Goal: Information Seeking & Learning: Learn about a topic

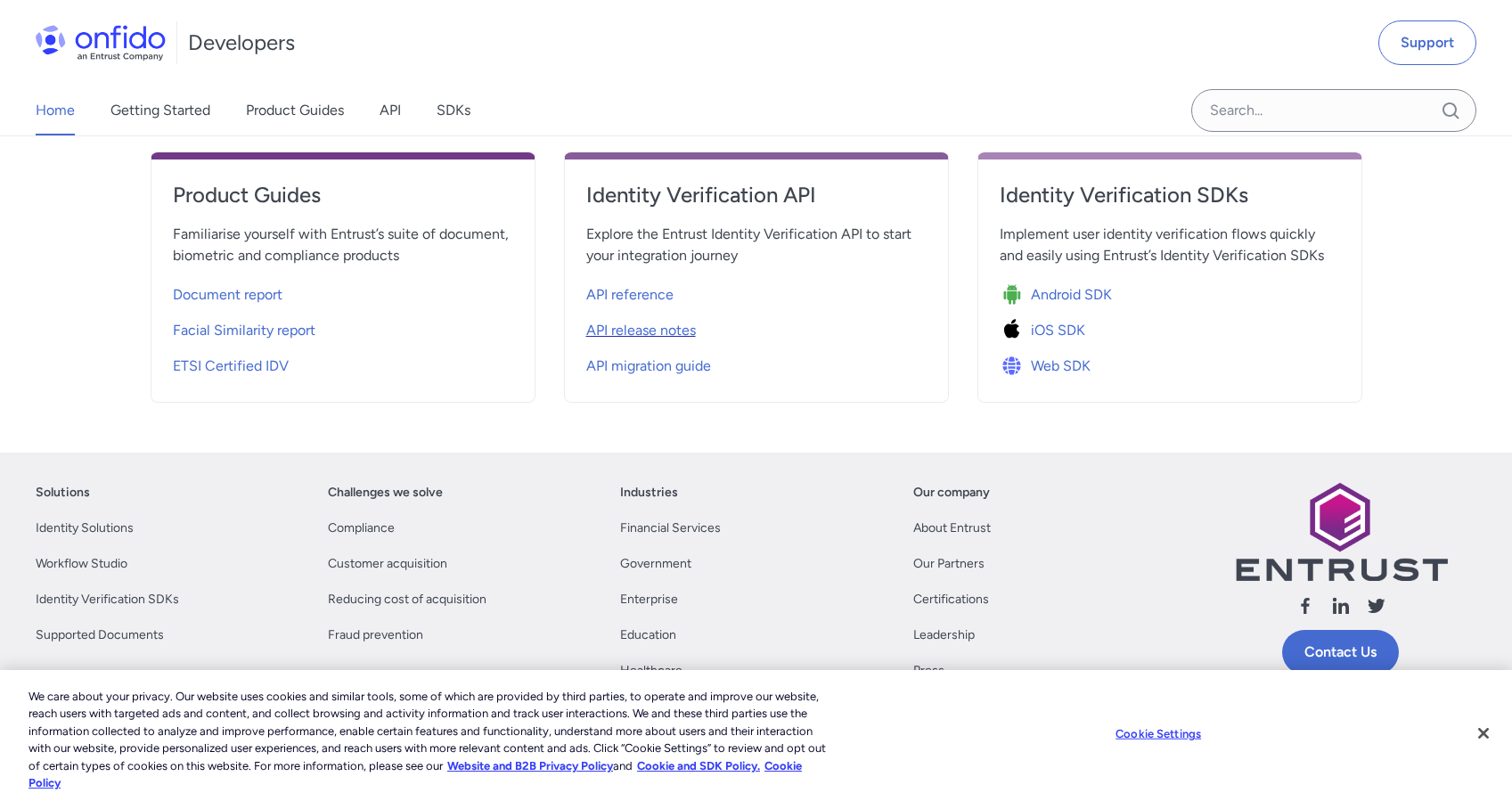
scroll to position [603, 0]
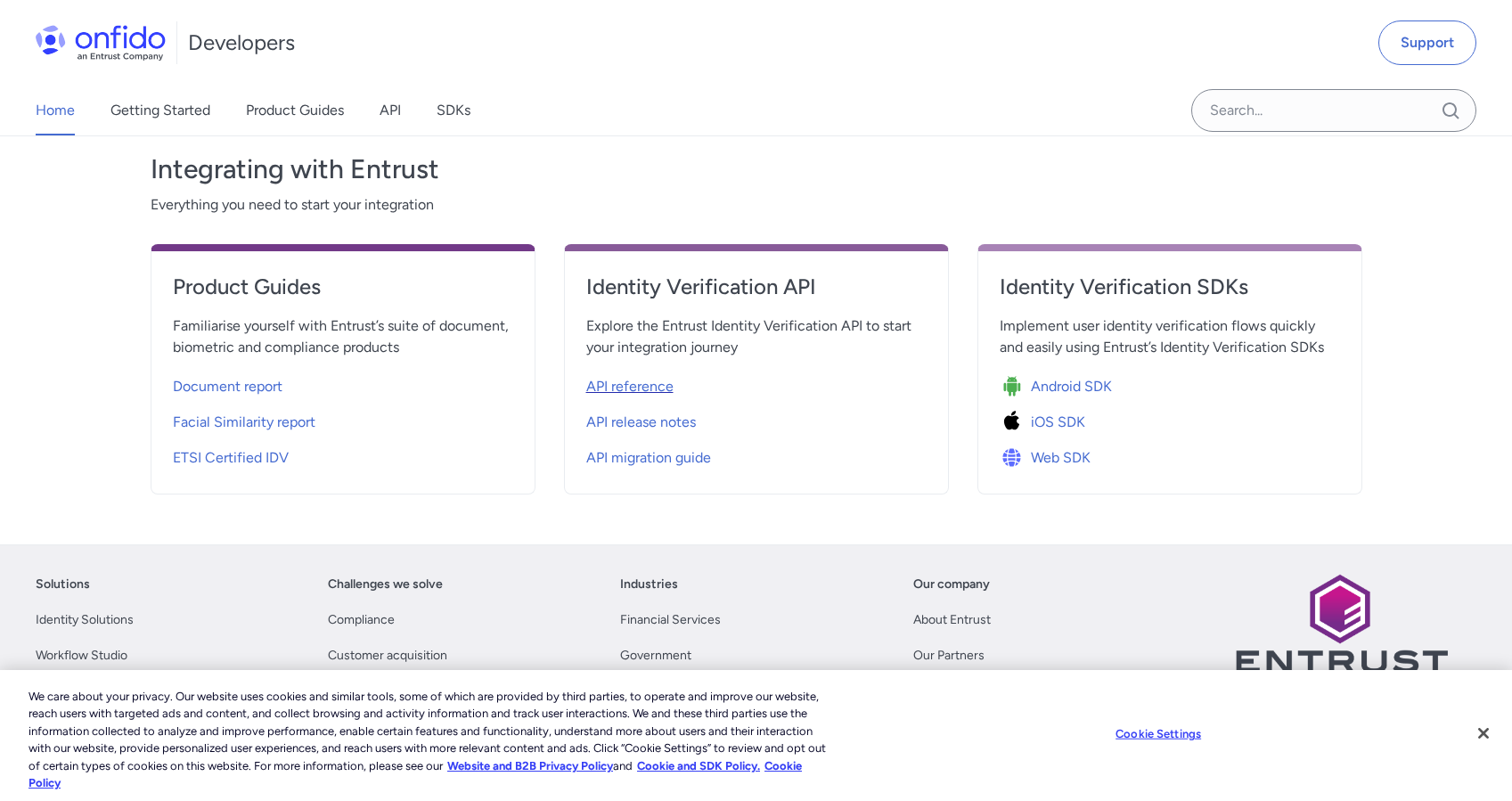
click at [619, 386] on span "API reference" at bounding box center [629, 386] width 87 height 22
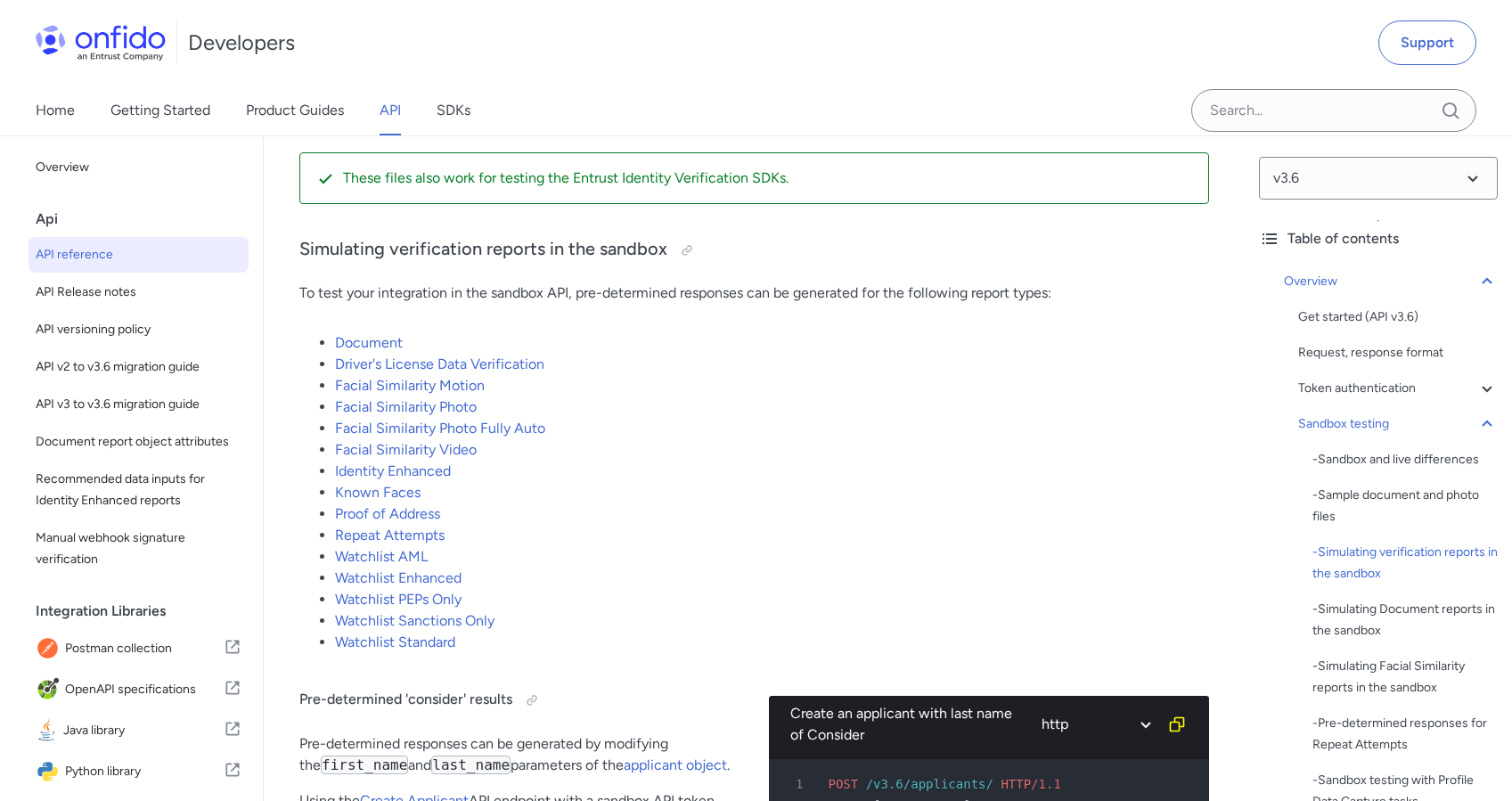
scroll to position [3516, 0]
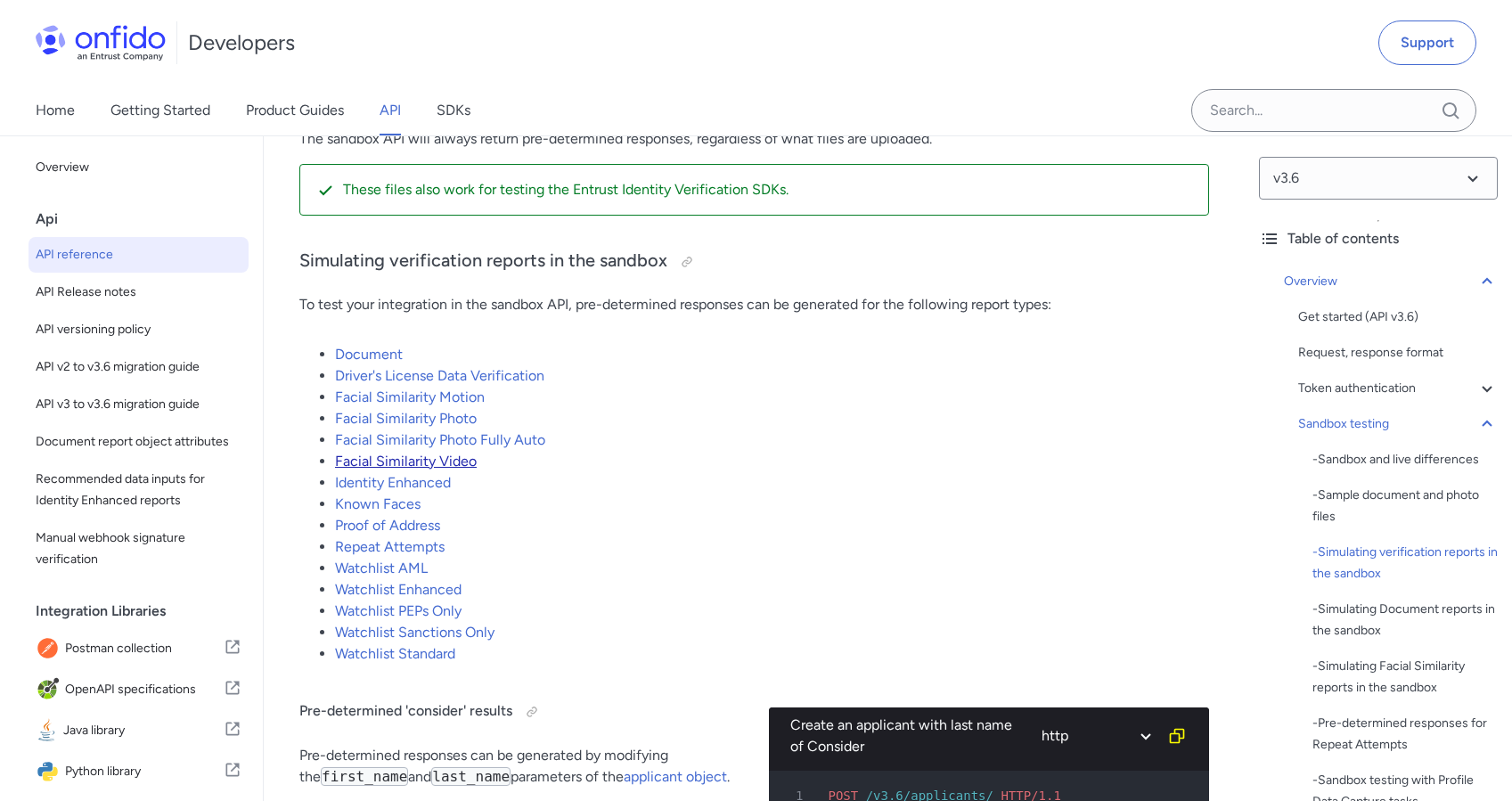
click at [399, 464] on link "Facial Similarity Video" at bounding box center [406, 461] width 141 height 17
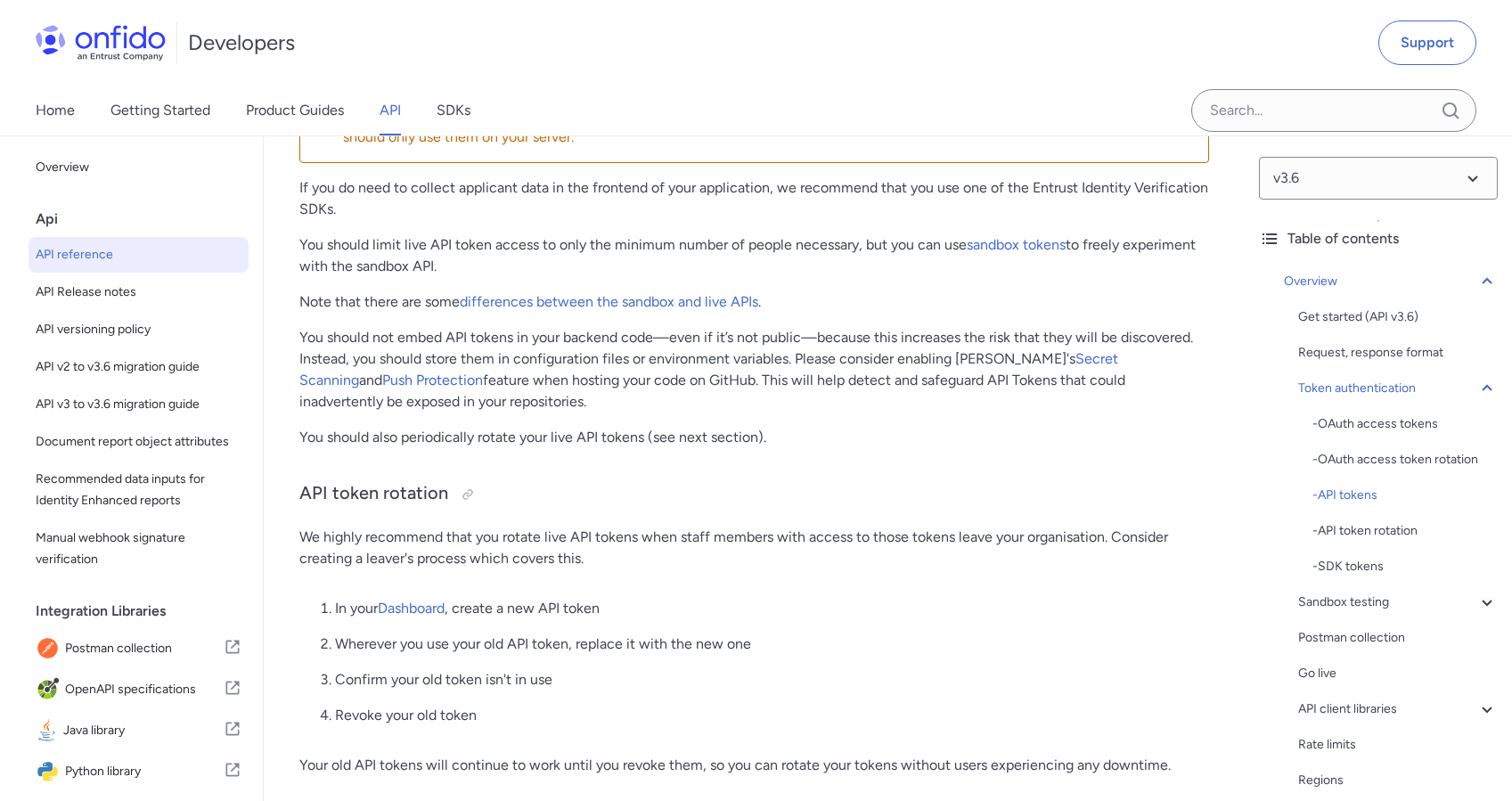
scroll to position [1143, 0]
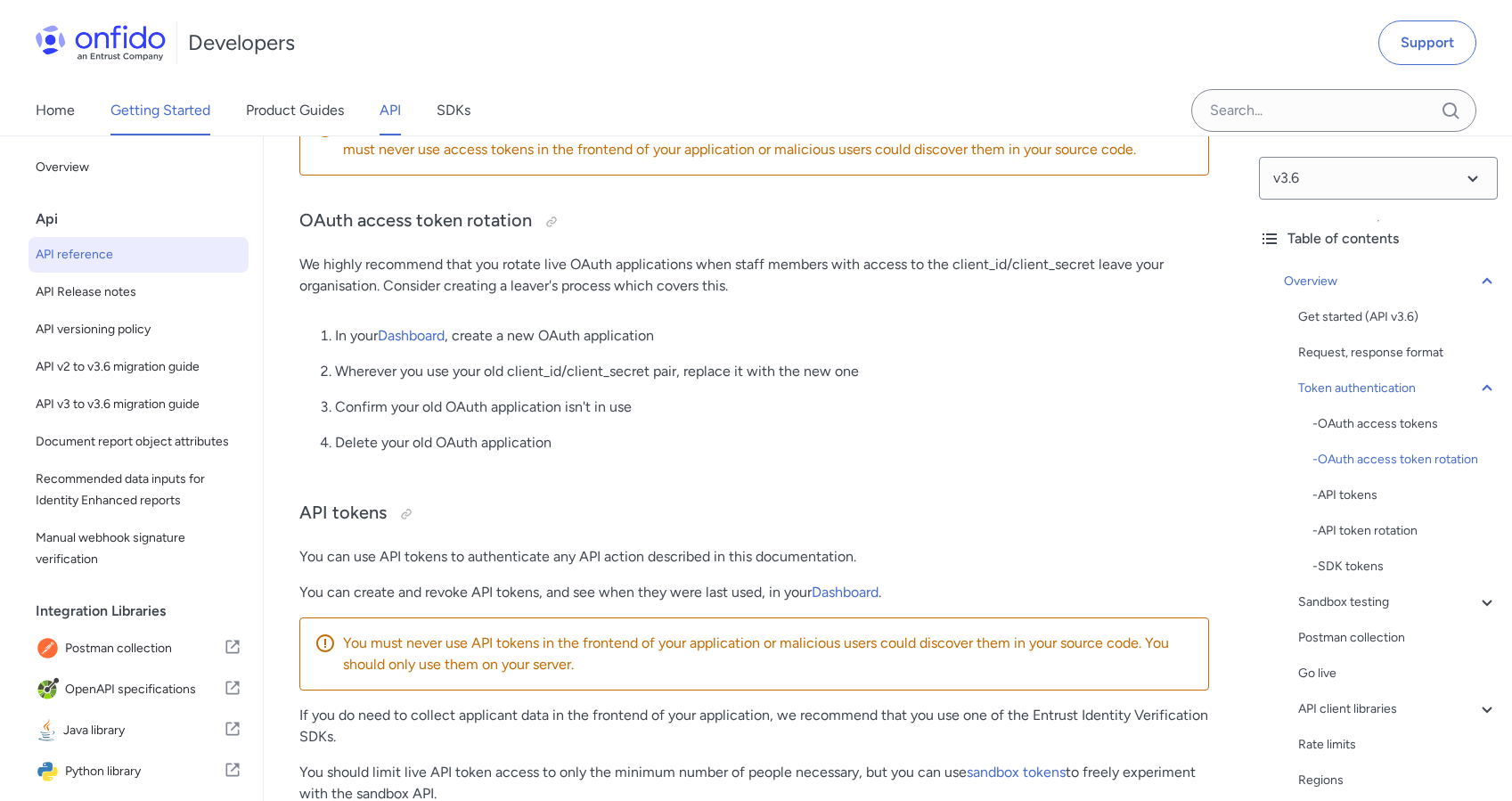
click at [167, 119] on link "Getting Started" at bounding box center [160, 110] width 100 height 50
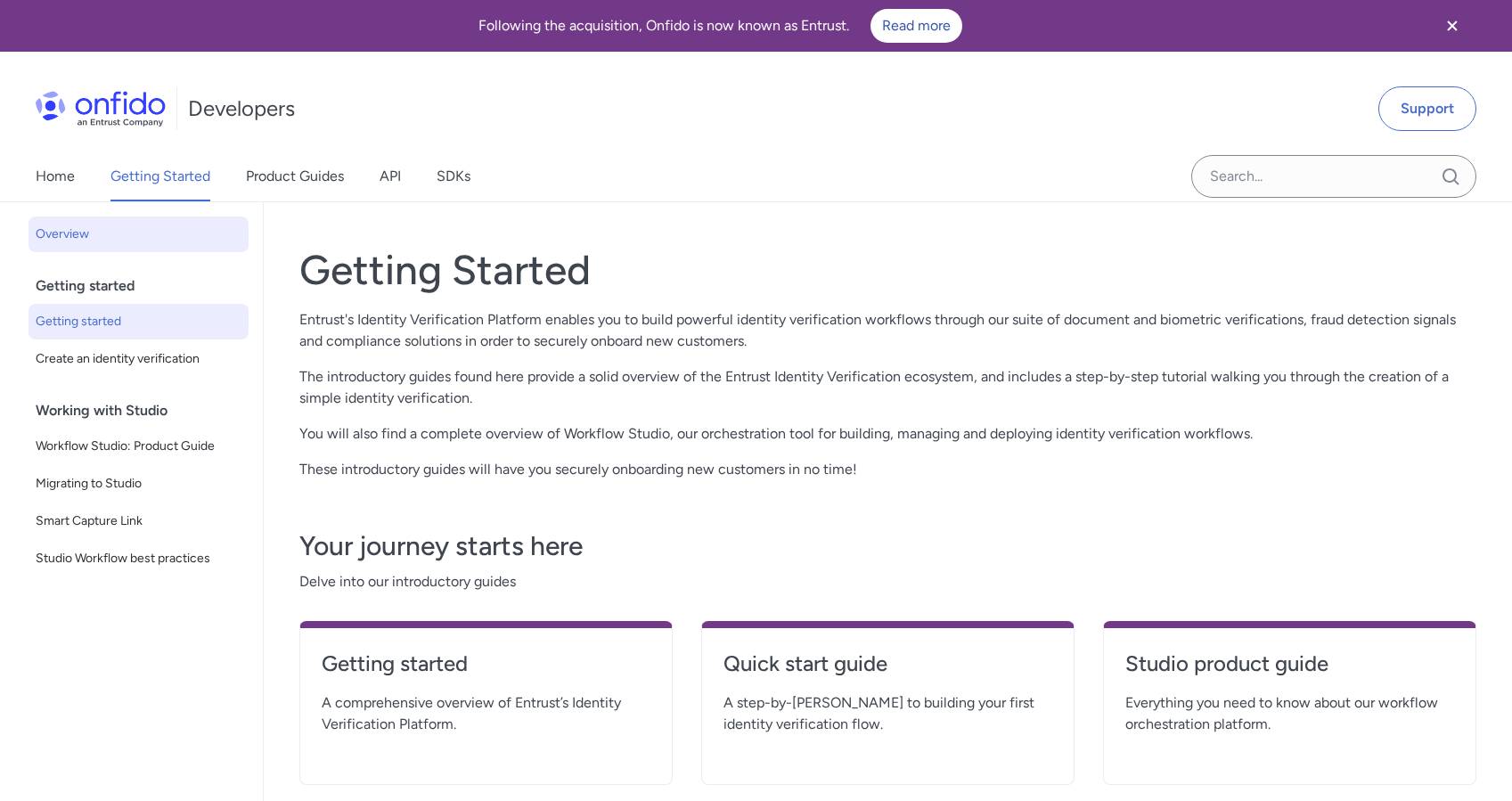
click at [94, 325] on span "Getting started" at bounding box center [138, 321] width 206 height 22
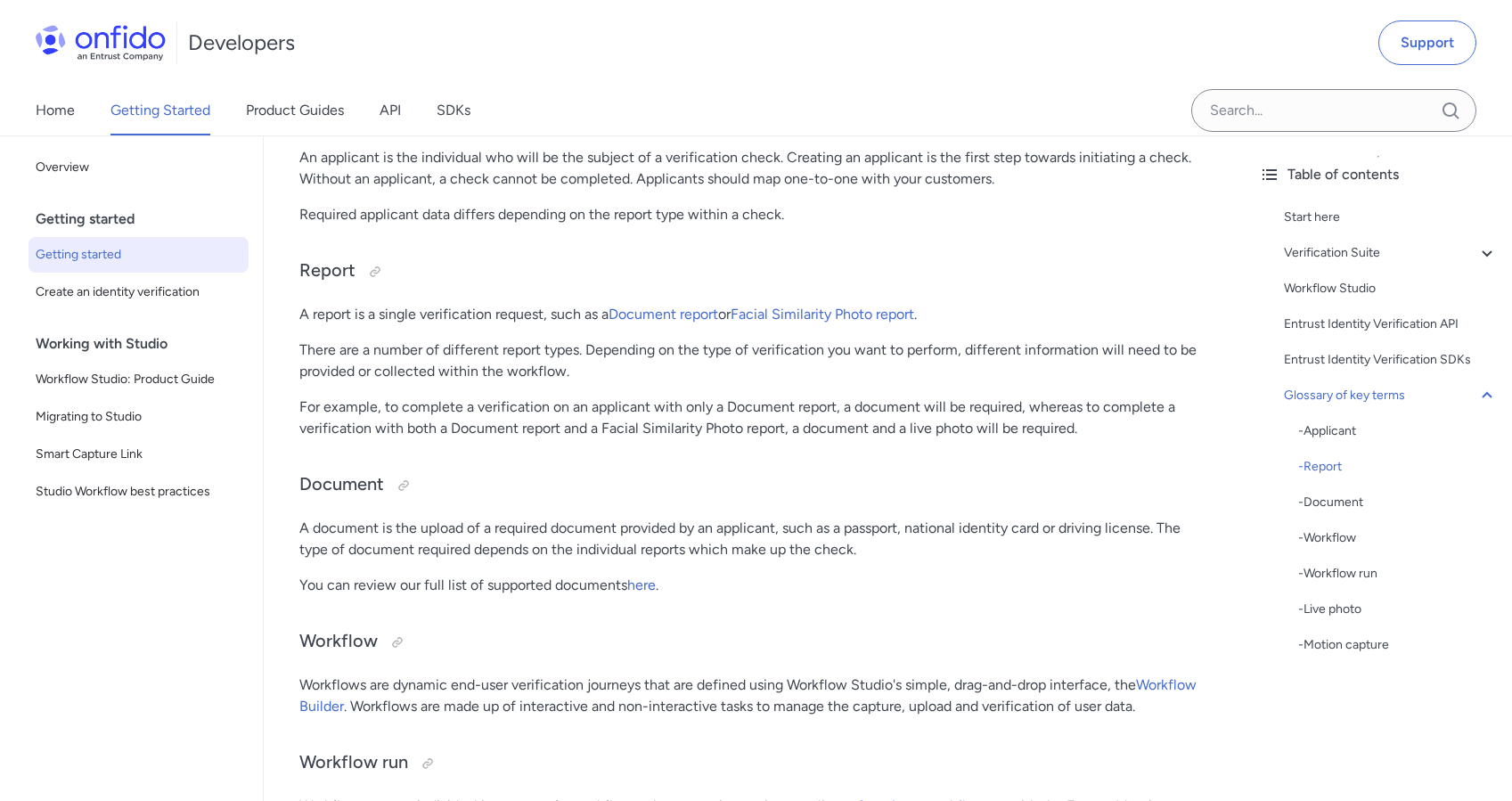
scroll to position [4757, 0]
